Goal: Check status: Check status

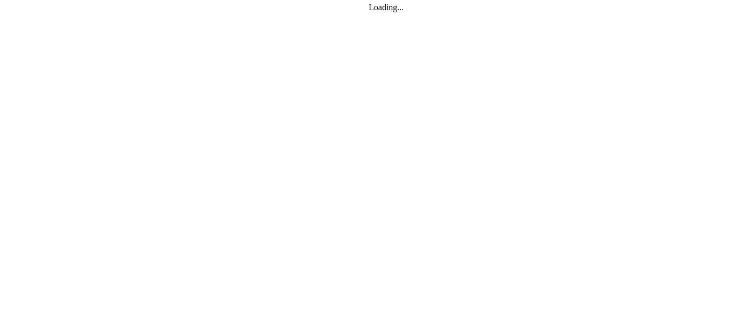
click at [385, 182] on div "Loading..." at bounding box center [366, 160] width 732 height 321
click at [327, 83] on div "Loading..." at bounding box center [366, 160] width 732 height 321
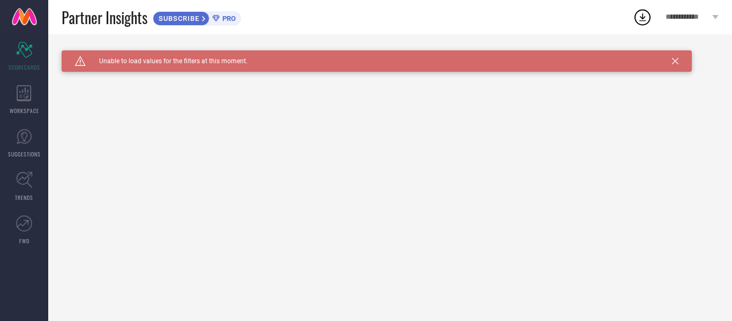
click at [673, 62] on icon at bounding box center [675, 61] width 6 height 6
